Goal: Information Seeking & Learning: Learn about a topic

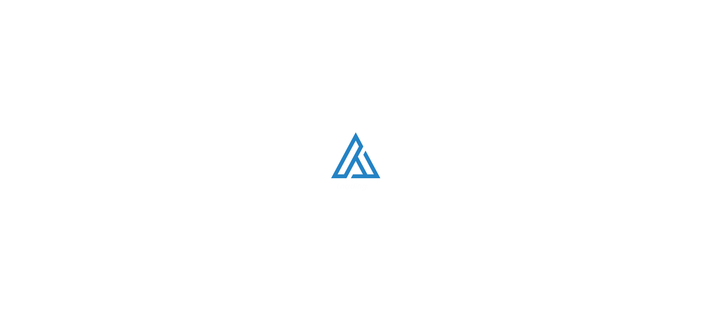
scroll to position [3282, 0]
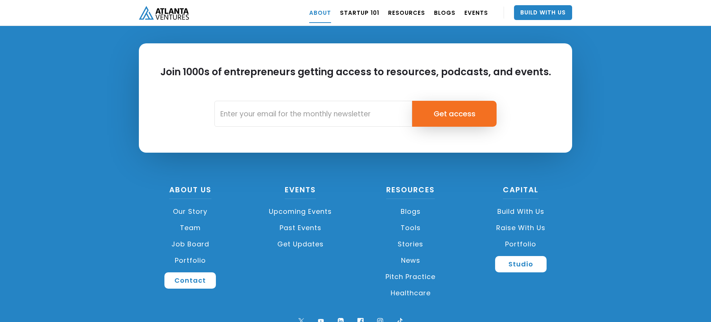
click at [67, 179] on div "Join 1000s of entrepreneurs getting access to resources, podcasts, and events. …" at bounding box center [355, 175] width 711 height 348
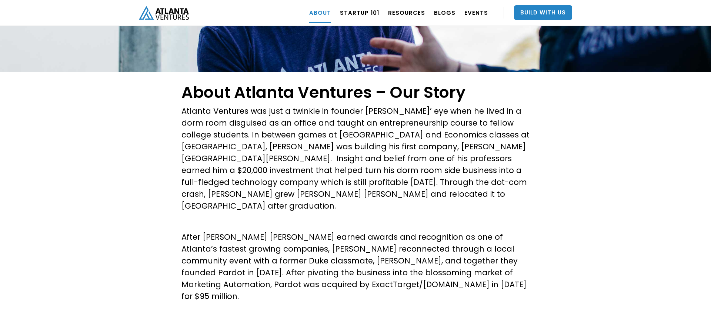
scroll to position [0, 0]
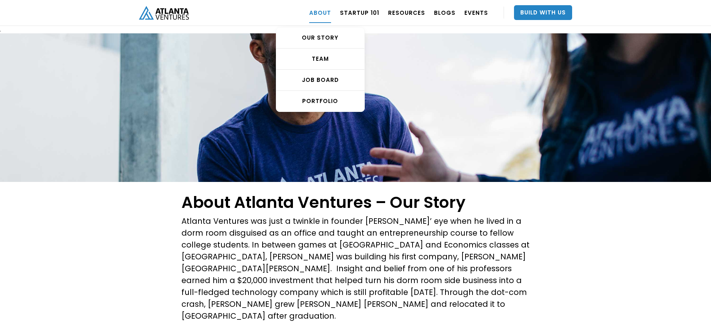
click at [326, 13] on link "ABOUT" at bounding box center [320, 12] width 22 height 21
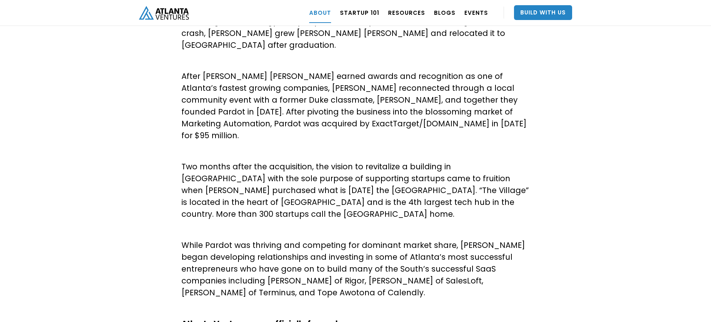
scroll to position [284, 0]
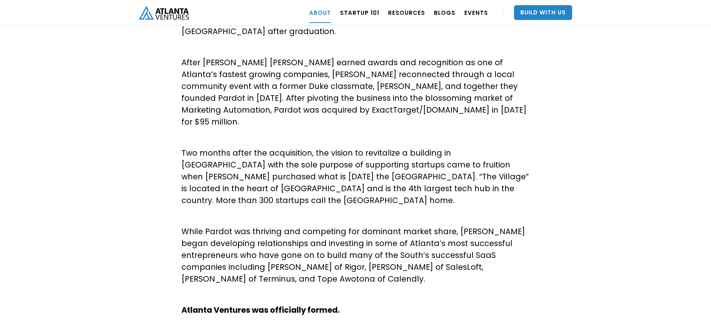
click at [176, 6] on img "home" at bounding box center [164, 13] width 50 height 14
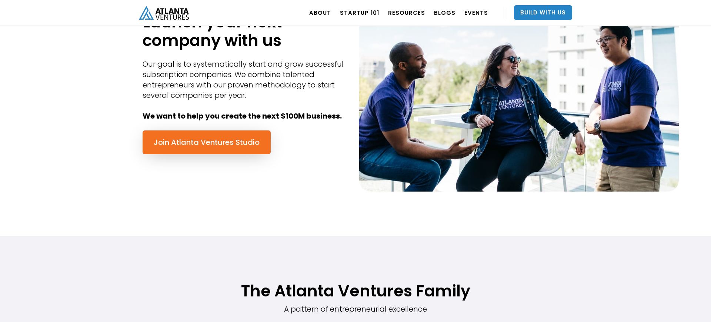
scroll to position [368, 0]
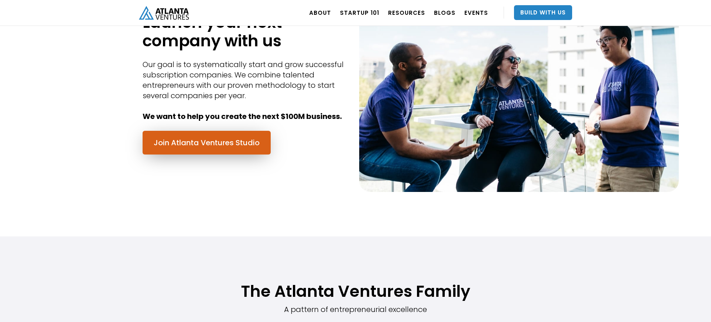
click at [187, 143] on link "Join Atlanta Ventures Studio" at bounding box center [207, 143] width 128 height 24
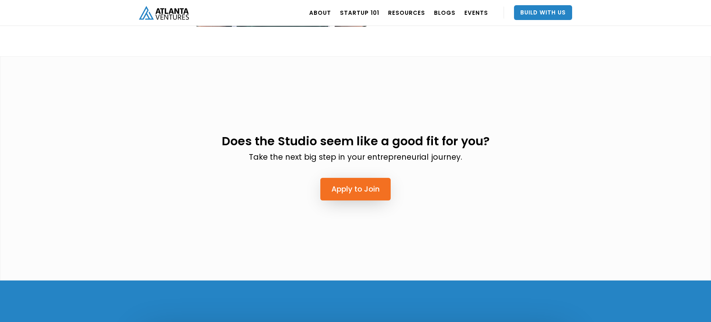
scroll to position [1795, 0]
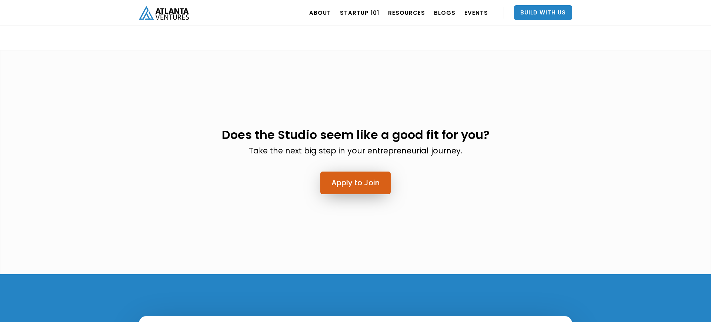
click at [335, 171] on link "Apply to Join" at bounding box center [355, 182] width 70 height 23
click at [138, 107] on div "Does the Studio seem like a good fit for you? Take the next big step in your en…" at bounding box center [355, 160] width 444 height 108
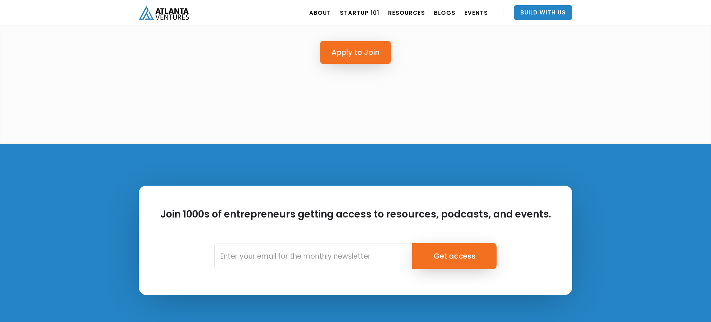
scroll to position [1922, 0]
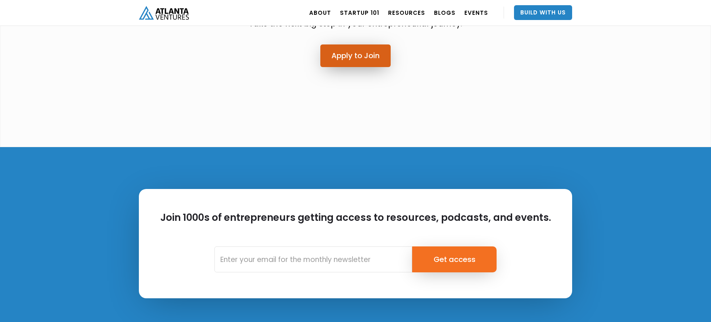
click at [325, 44] on link "Apply to Join" at bounding box center [355, 55] width 70 height 23
click at [68, 147] on div "Join 1000s of entrepreneurs getting access to resources, podcasts, and events. …" at bounding box center [355, 321] width 711 height 348
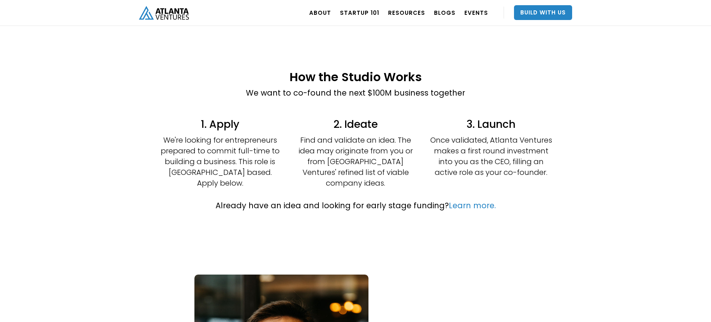
scroll to position [166, 0]
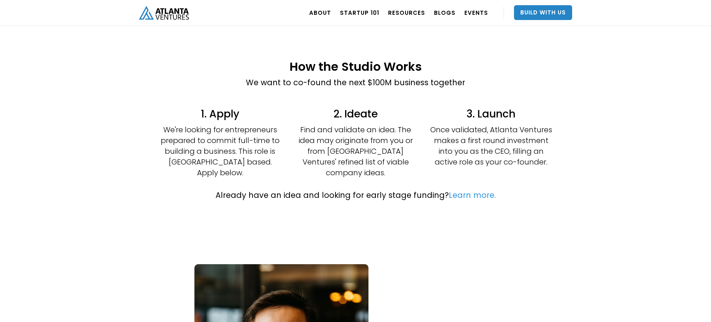
click at [455, 190] on link "Learn more." at bounding box center [472, 195] width 47 height 11
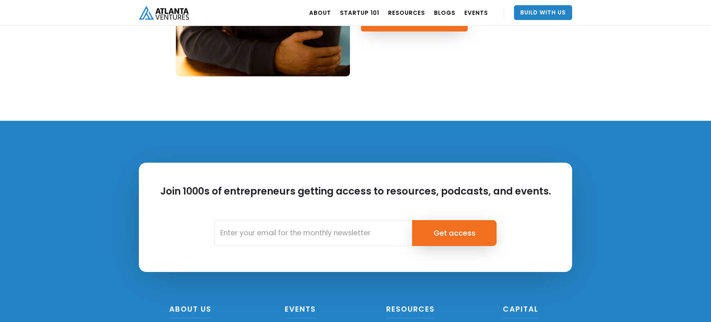
scroll to position [914, 0]
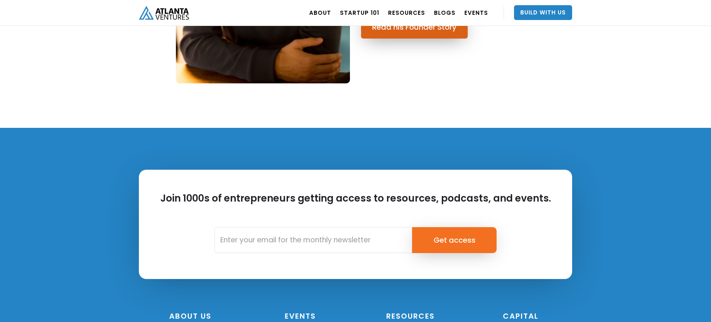
click at [438, 34] on link "Read his Founder Story" at bounding box center [414, 27] width 107 height 23
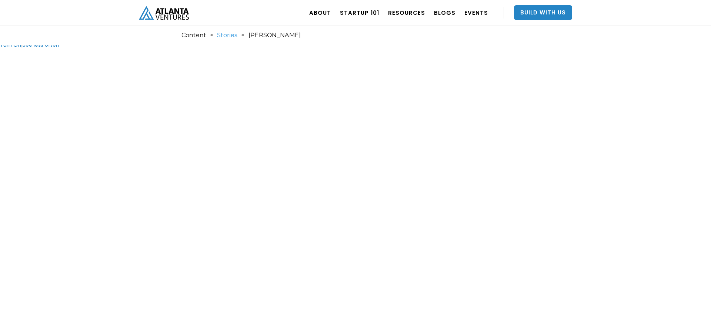
click at [221, 34] on link "Stories" at bounding box center [227, 34] width 20 height 7
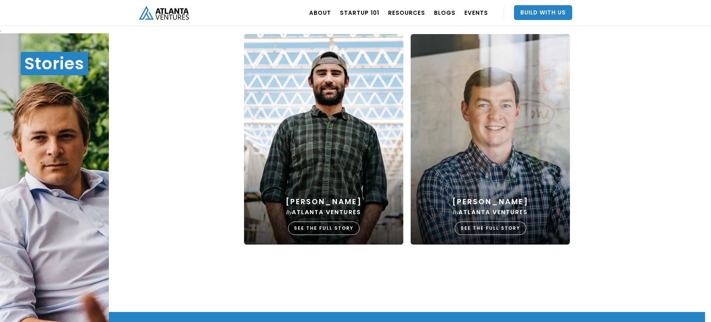
scroll to position [903, 0]
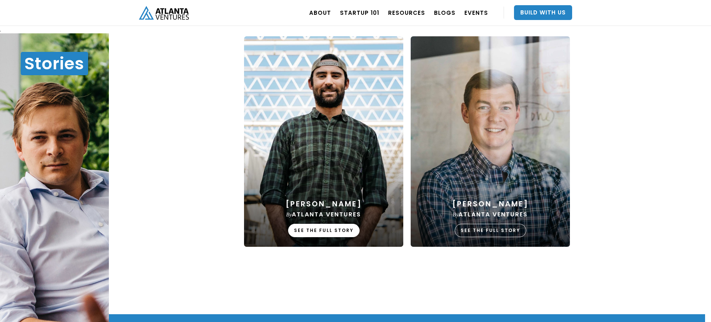
click at [309, 233] on div "SEE THE FULL STORY" at bounding box center [323, 230] width 71 height 13
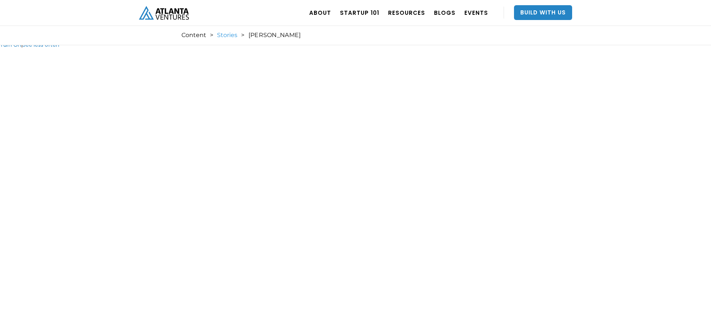
click at [220, 36] on link "Stories" at bounding box center [227, 34] width 20 height 7
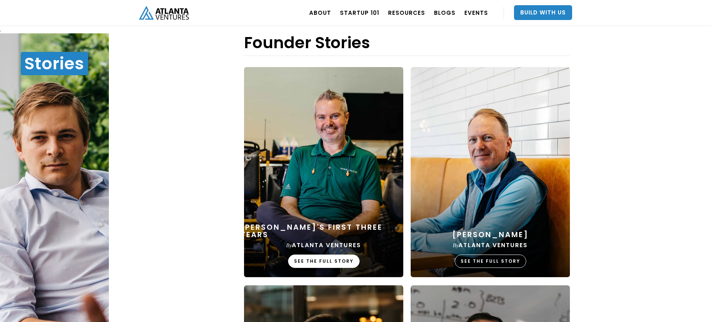
click at [321, 259] on div "SEE THE FULL STORY" at bounding box center [323, 260] width 71 height 13
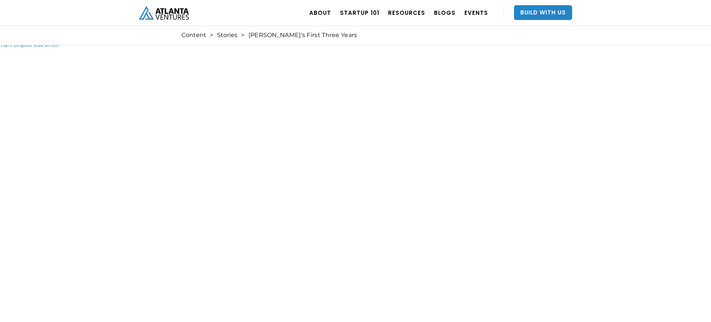
click at [183, 15] on img "home" at bounding box center [164, 13] width 50 height 14
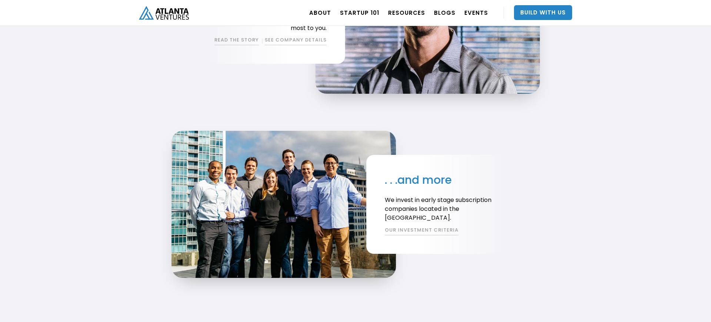
scroll to position [1426, 0]
